Goal: Information Seeking & Learning: Understand process/instructions

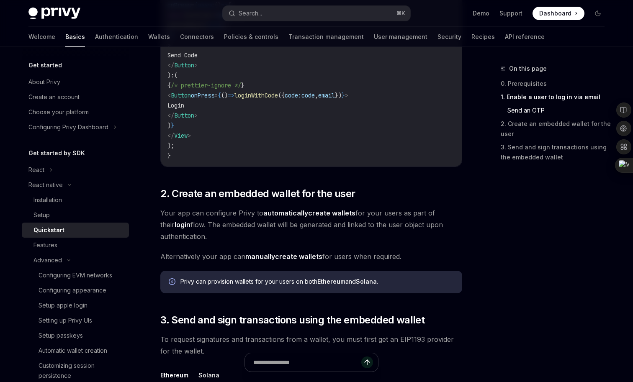
scroll to position [57, 0]
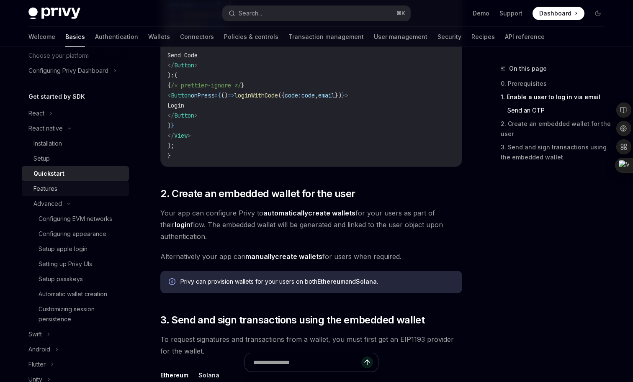
click at [67, 186] on div "Features" at bounding box center [78, 189] width 90 height 10
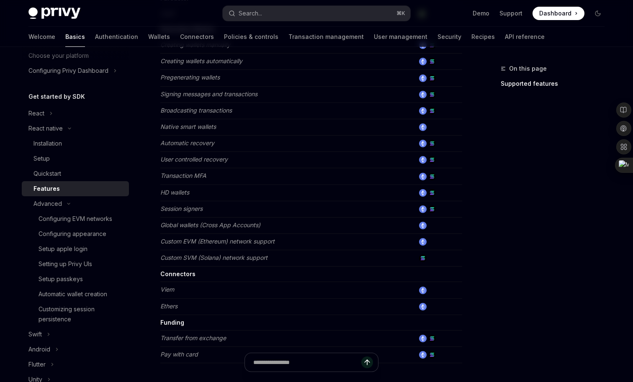
scroll to position [331, 0]
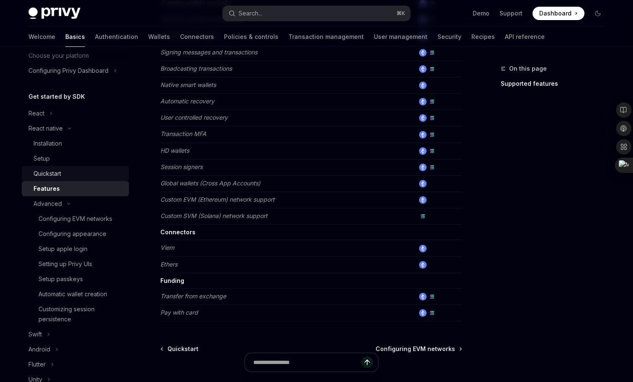
click at [79, 177] on div "Quickstart" at bounding box center [78, 174] width 90 height 10
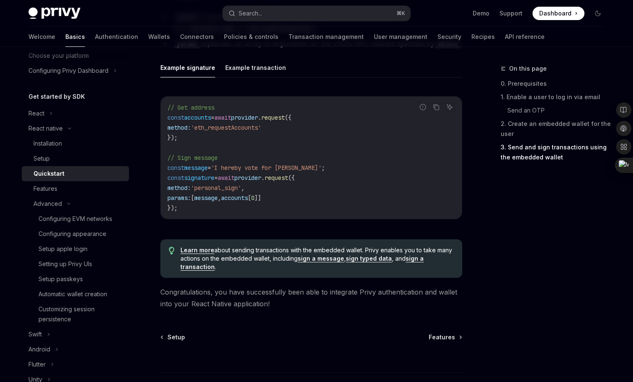
scroll to position [1191, 0]
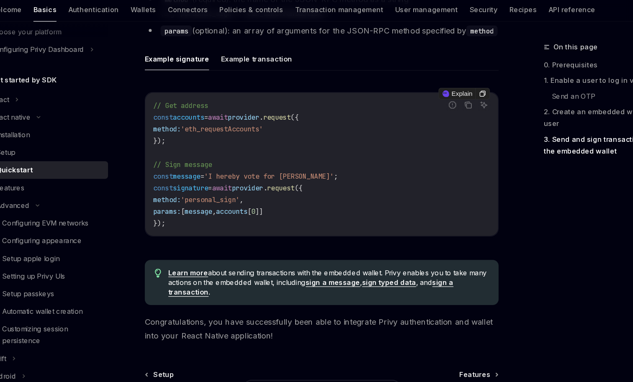
click at [261, 186] on span "provider" at bounding box center [247, 189] width 27 height 8
copy span "provider"
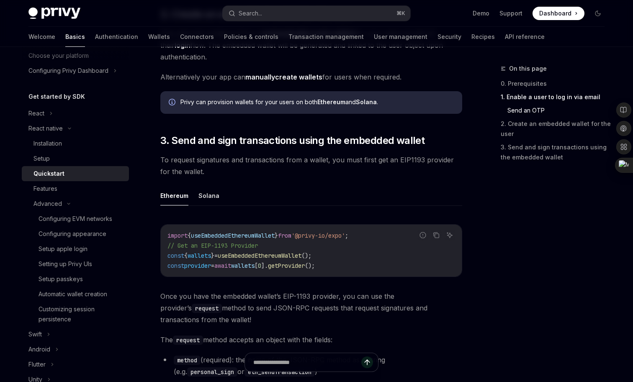
scroll to position [933, 0]
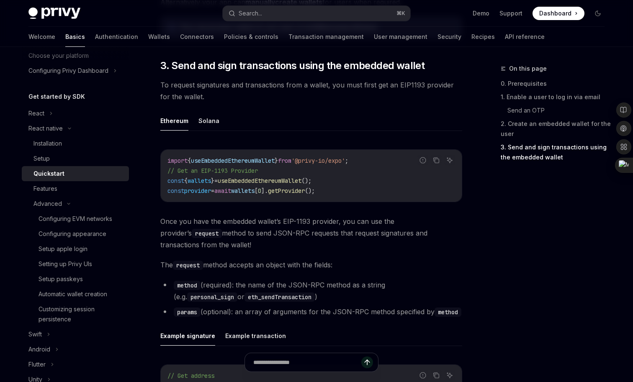
click at [247, 211] on div "Report incorrect code Copy Ask AI import { useEmbeddedEthereumWallet } from '@p…" at bounding box center [311, 321] width 302 height 360
click at [205, 180] on span "wallets" at bounding box center [199, 181] width 23 height 8
drag, startPoint x: 167, startPoint y: 182, endPoint x: 346, endPoint y: 181, distance: 178.8
click at [346, 181] on code "import { useEmbeddedEthereumWallet } from '@privy-io/expo' ; // Get an EIP-1193…" at bounding box center [311, 176] width 288 height 40
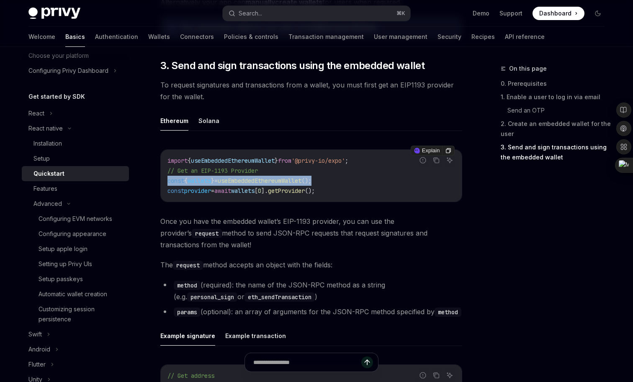
copy span "const { wallets } = useEmbeddedEthereumWallet ();"
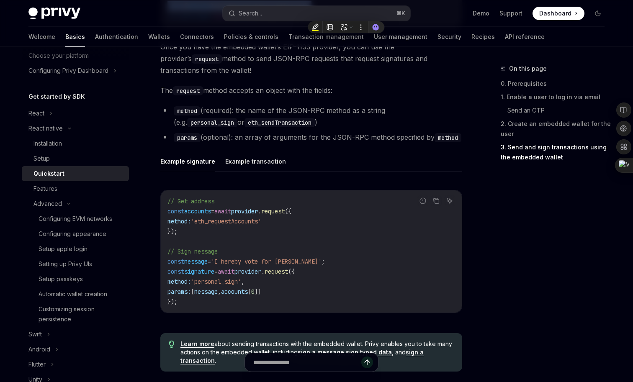
scroll to position [1100, 0]
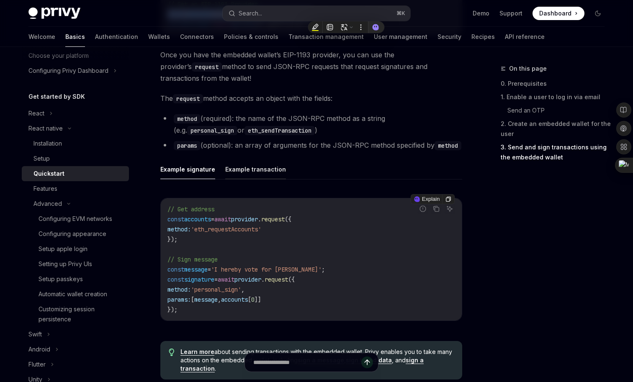
click at [252, 171] on button "Example transaction" at bounding box center [255, 170] width 61 height 20
type textarea "*"
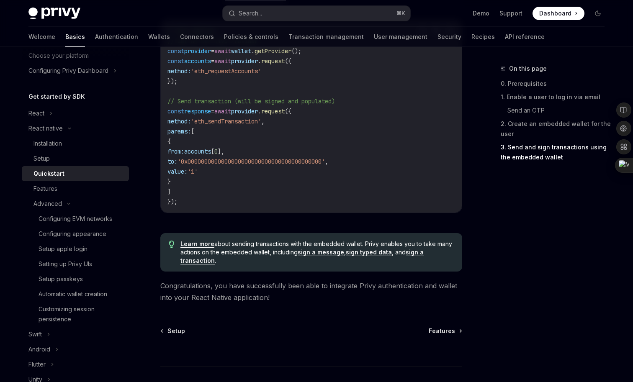
scroll to position [1215, 0]
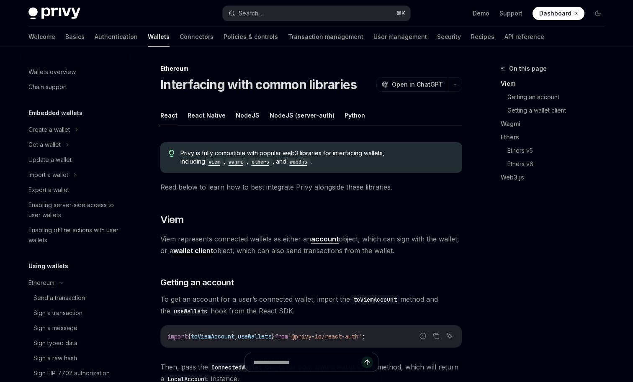
scroll to position [209, 0]
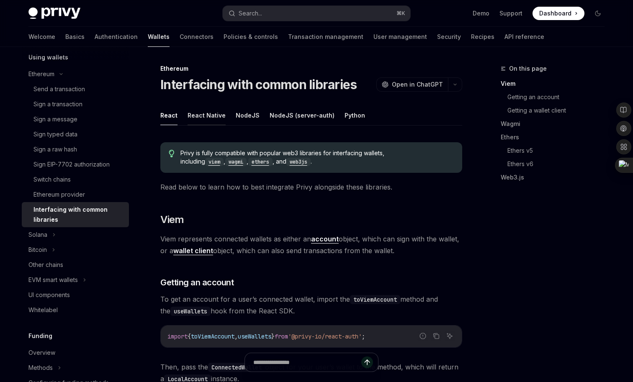
click at [208, 114] on button "React Native" at bounding box center [207, 116] width 38 height 20
type textarea "*"
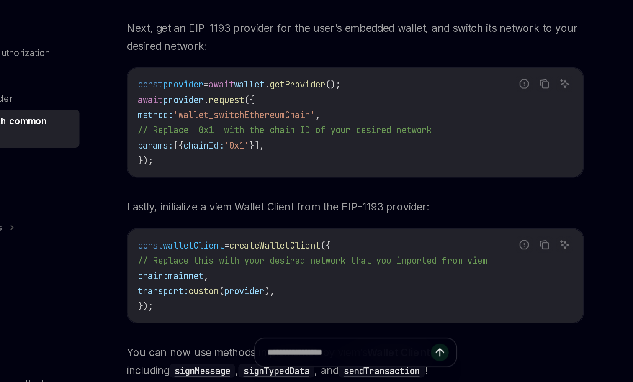
scroll to position [205, 0]
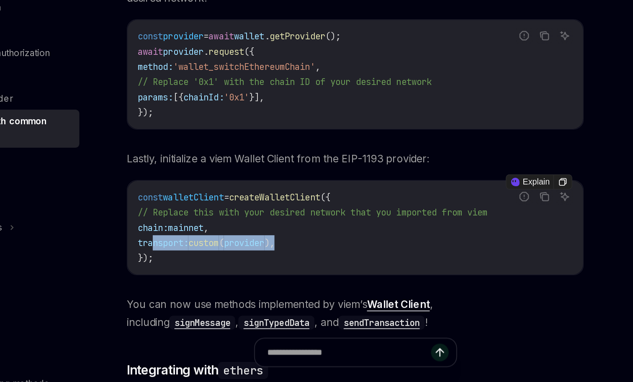
drag, startPoint x: 178, startPoint y: 290, endPoint x: 299, endPoint y: 290, distance: 121.0
click at [299, 290] on code "const walletClient = createWalletClient ({ // Replace this with your desired ne…" at bounding box center [311, 280] width 288 height 50
copy span "transport: custom ( provider ),"
